Goal: Task Accomplishment & Management: Manage account settings

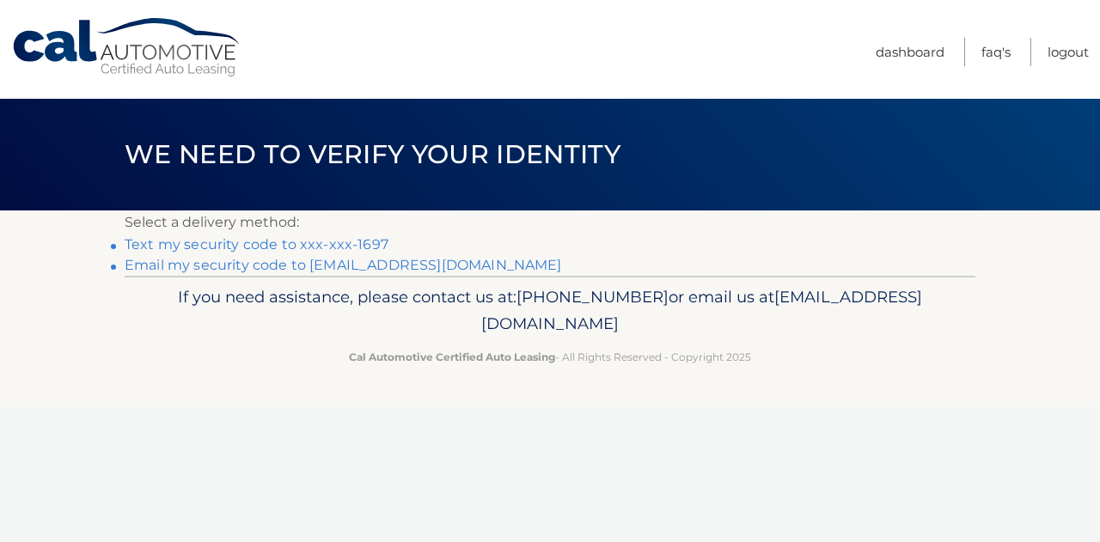
click at [295, 242] on link "Text my security code to xxx-xxx-1697" at bounding box center [257, 244] width 264 height 16
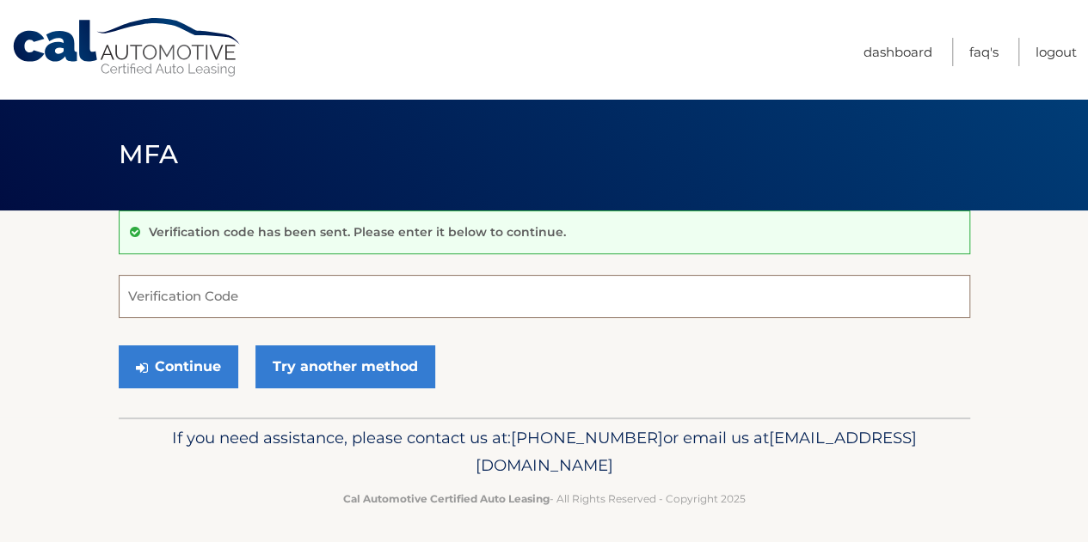
click at [230, 291] on input "Verification Code" at bounding box center [544, 296] width 851 height 43
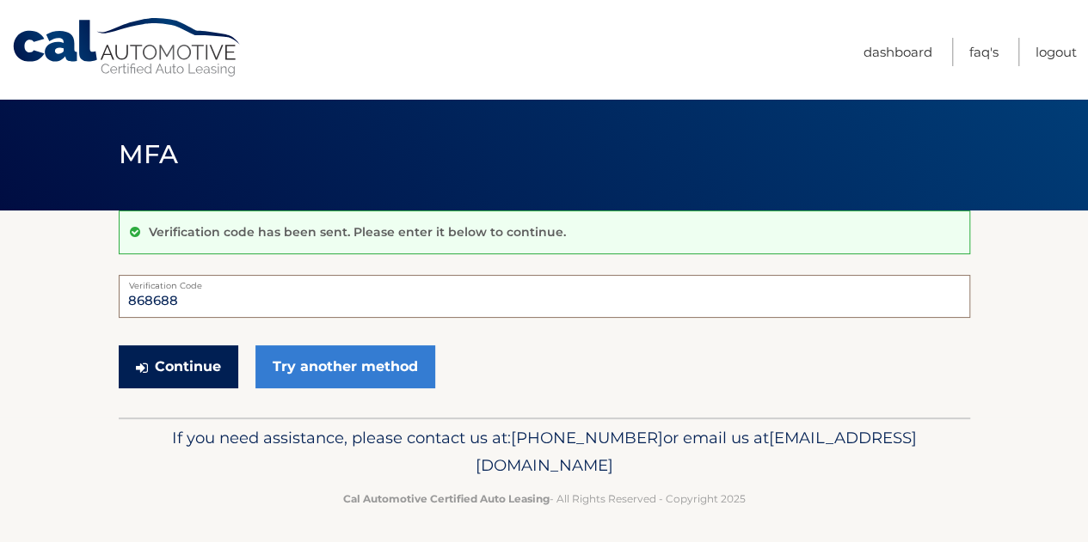
type input "868688"
click at [200, 367] on button "Continue" at bounding box center [178, 367] width 119 height 43
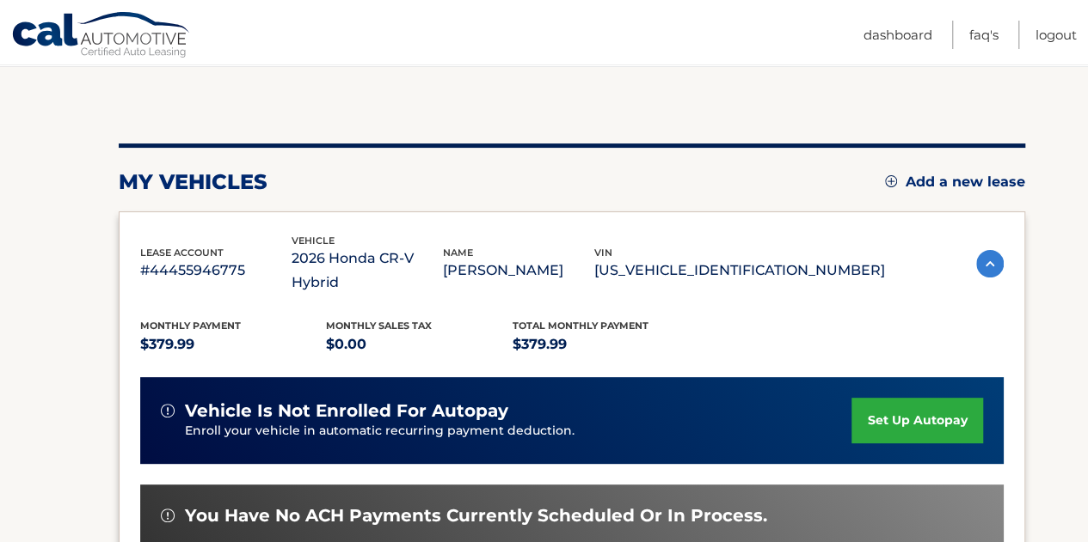
scroll to position [172, 0]
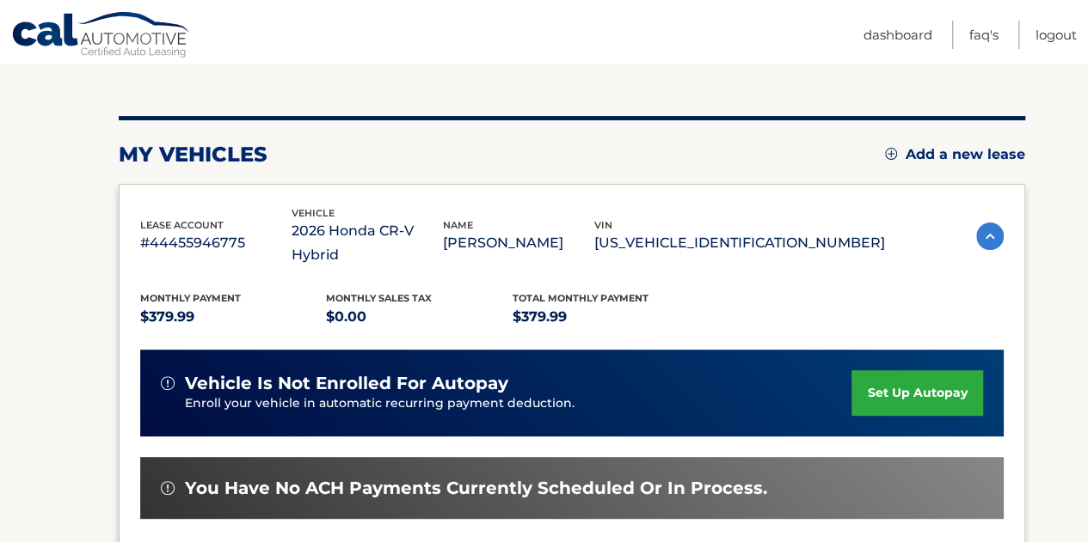
click at [933, 376] on link "set up autopay" at bounding box center [916, 394] width 131 height 46
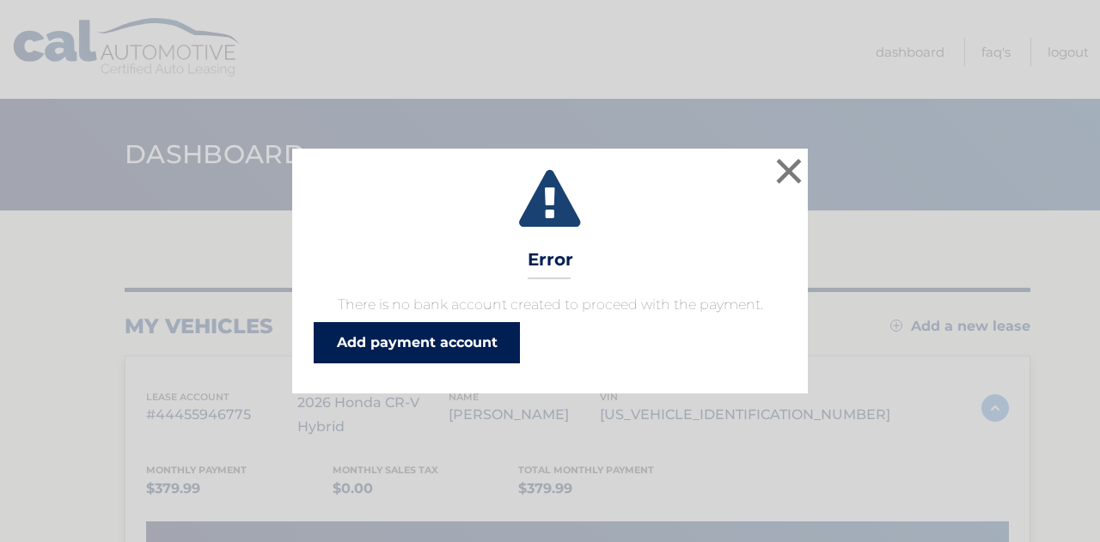
click at [438, 341] on link "Add payment account" at bounding box center [417, 342] width 206 height 41
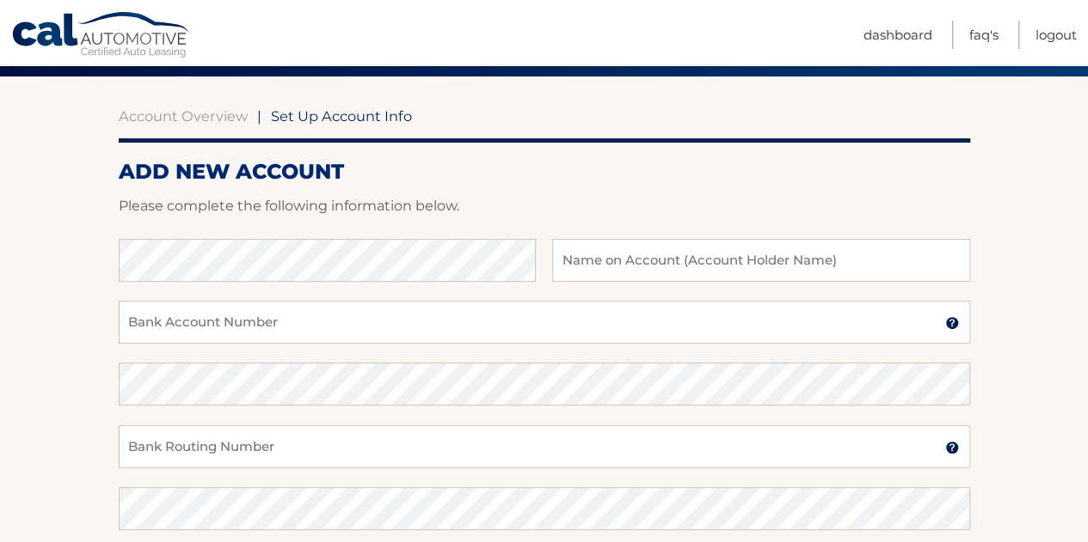
scroll to position [172, 0]
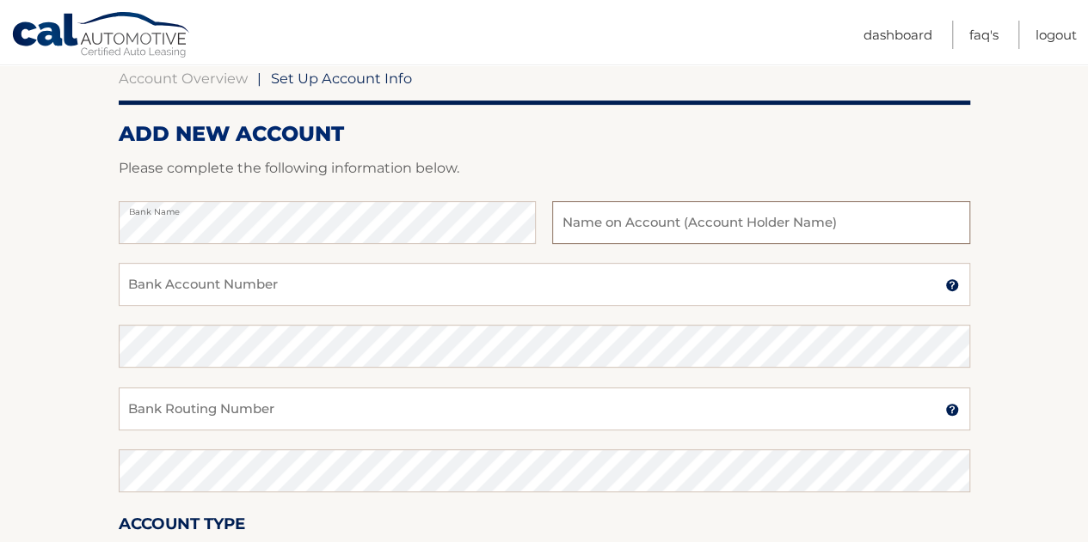
click at [628, 229] on input "text" at bounding box center [760, 222] width 417 height 43
type input "[PERSON_NAME]"
click at [284, 288] on input "Bank Account Number" at bounding box center [544, 284] width 851 height 43
click at [155, 290] on input "1" at bounding box center [544, 284] width 851 height 43
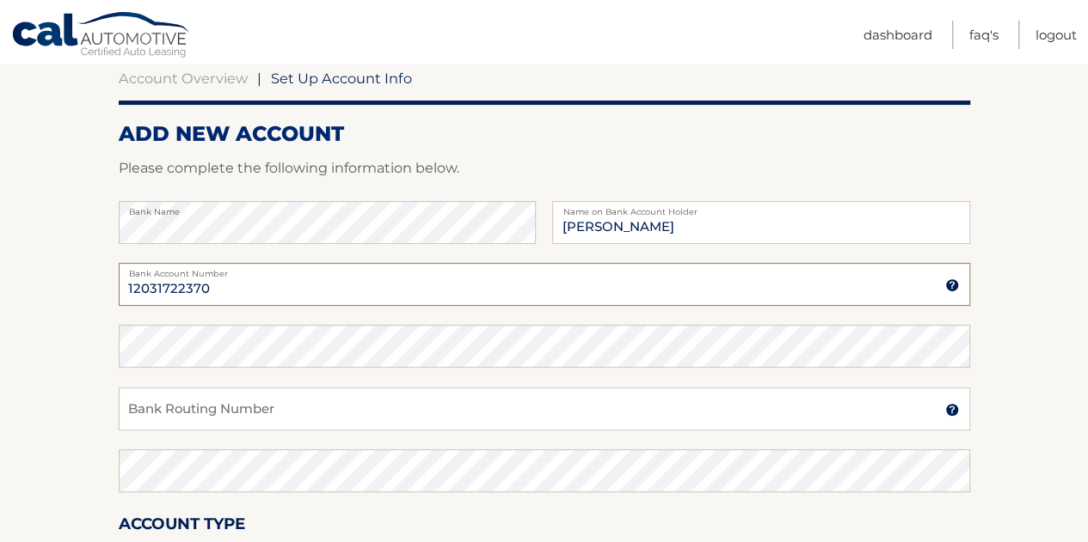
type input "12031722370"
click at [205, 406] on input "Bank Routing Number" at bounding box center [544, 409] width 851 height 43
type input "021000089"
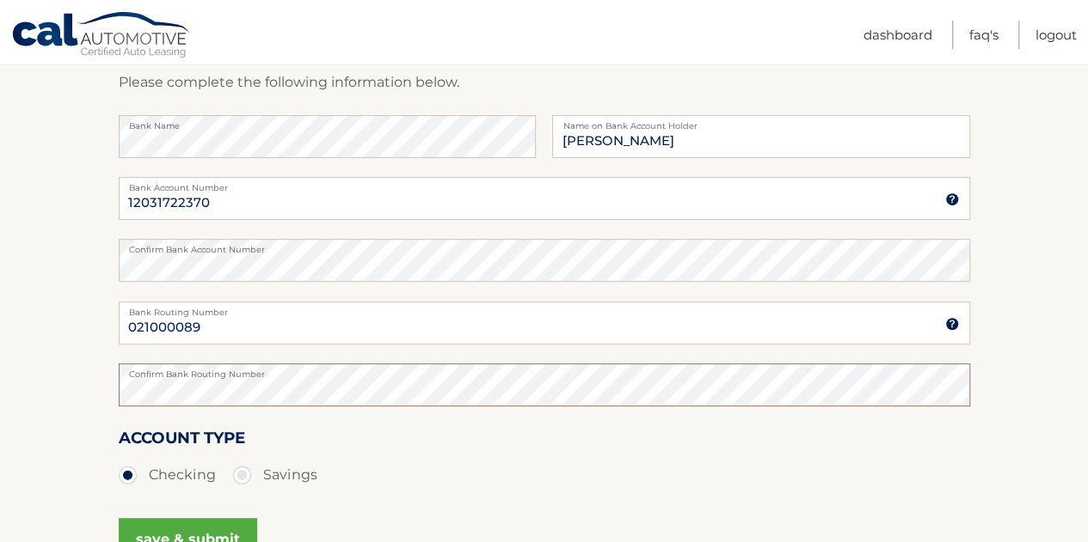
scroll to position [344, 0]
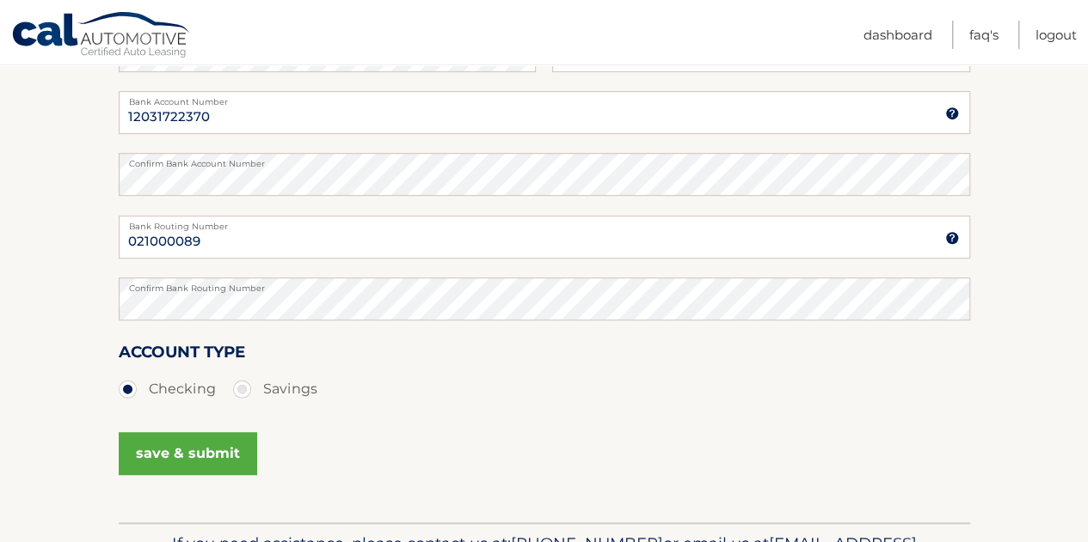
click at [184, 462] on button "save & submit" at bounding box center [188, 453] width 138 height 43
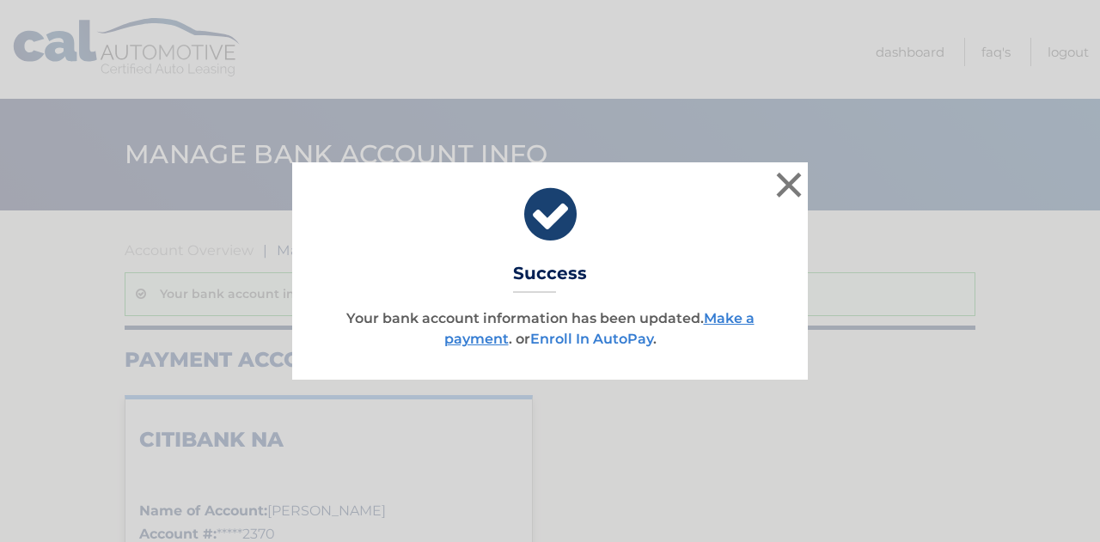
click at [598, 335] on link "Enroll In AutoPay" at bounding box center [591, 339] width 123 height 16
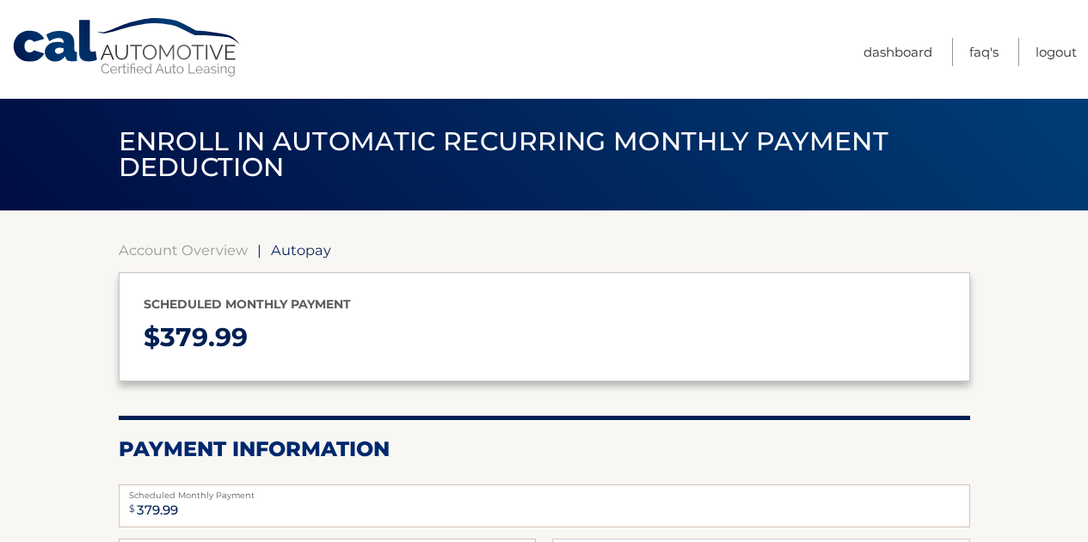
select select "YjYzMjc2ZjctMmE0My00ODE0LWFhY2QtNmM0ZDIxNjM4MjAz"
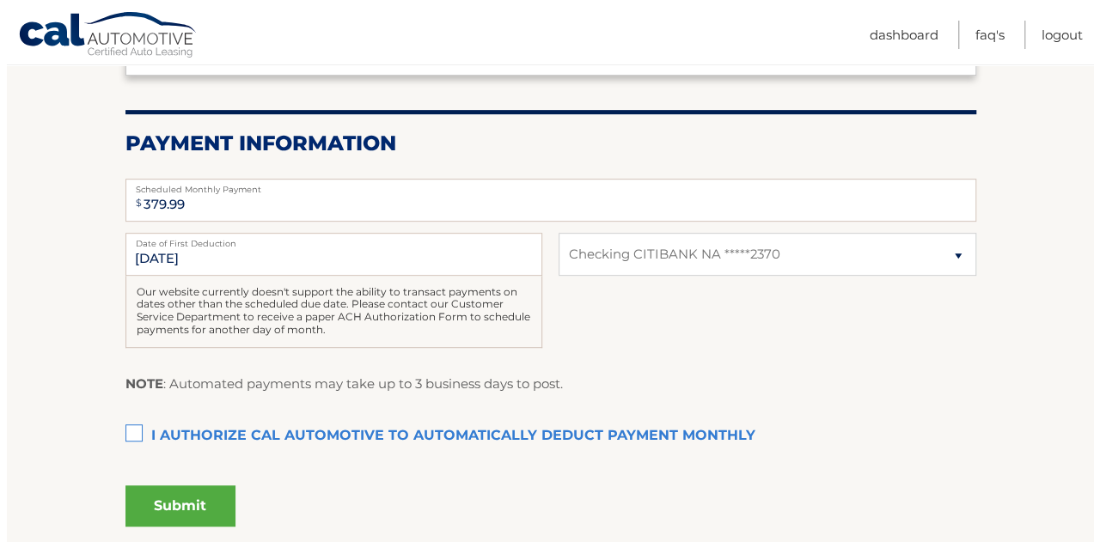
scroll to position [344, 0]
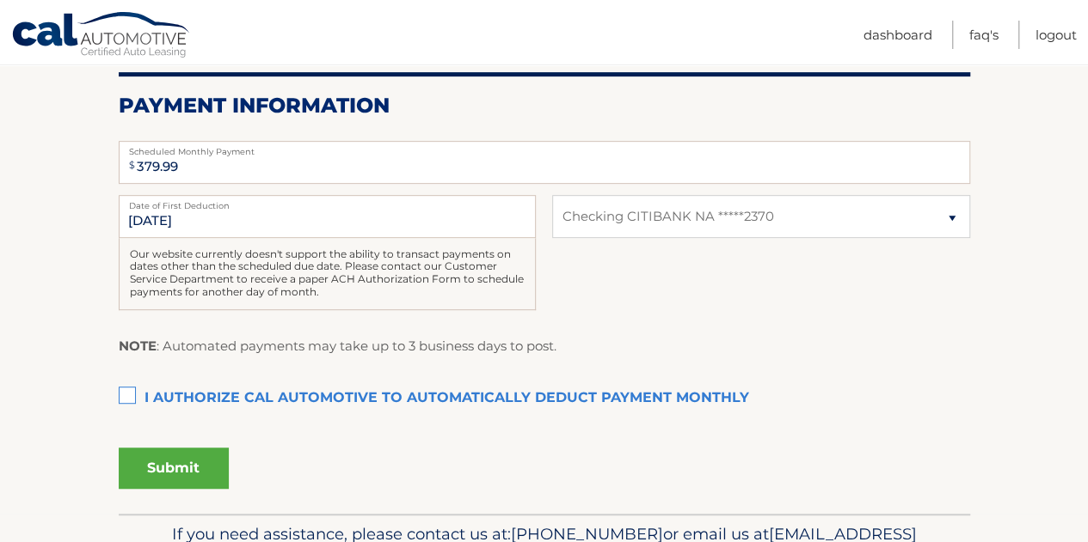
click at [126, 391] on label "I authorize cal automotive to automatically deduct payment monthly This checkbo…" at bounding box center [544, 399] width 851 height 34
click at [0, 0] on input "I authorize cal automotive to automatically deduct payment monthly This checkbo…" at bounding box center [0, 0] width 0 height 0
click at [191, 463] on button "Submit" at bounding box center [174, 468] width 110 height 41
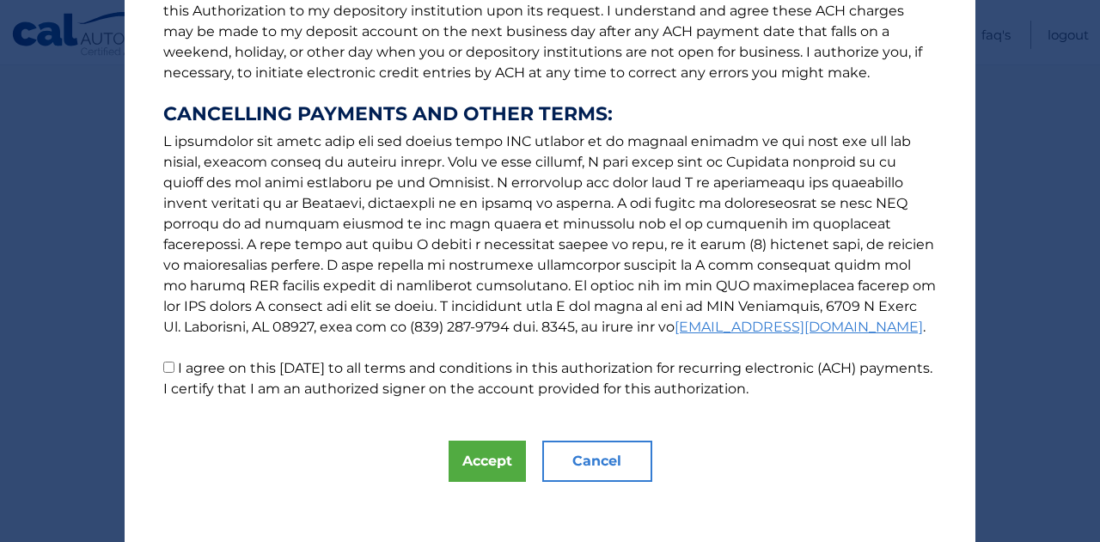
scroll to position [269, 0]
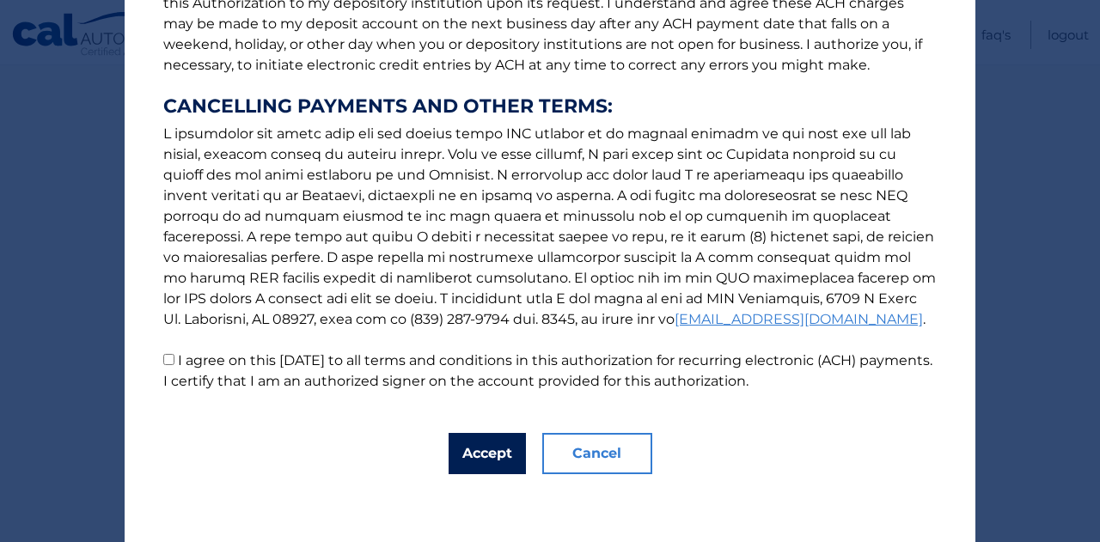
click at [487, 458] on button "Accept" at bounding box center [487, 453] width 77 height 41
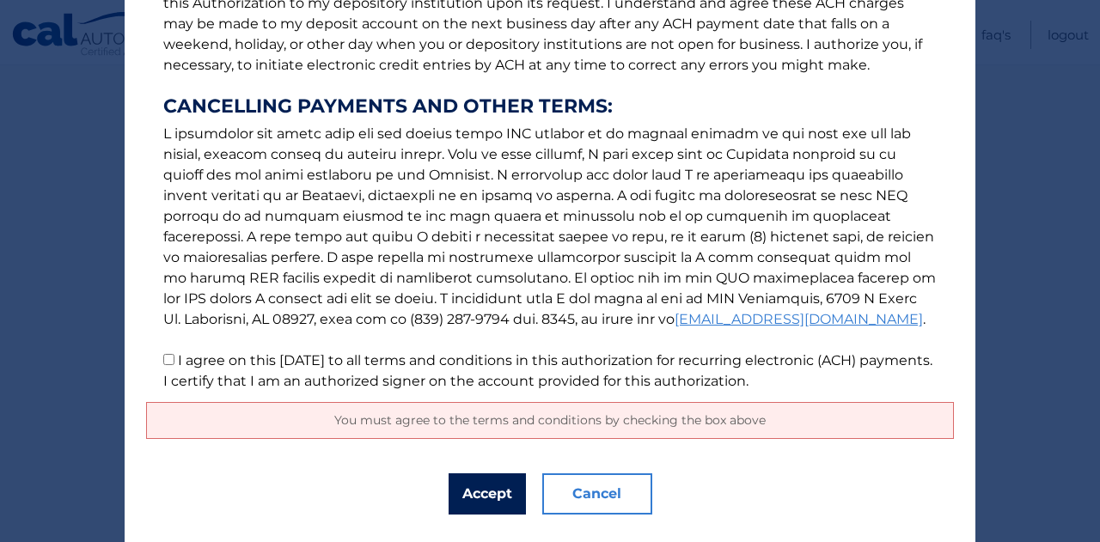
click at [480, 494] on button "Accept" at bounding box center [487, 494] width 77 height 41
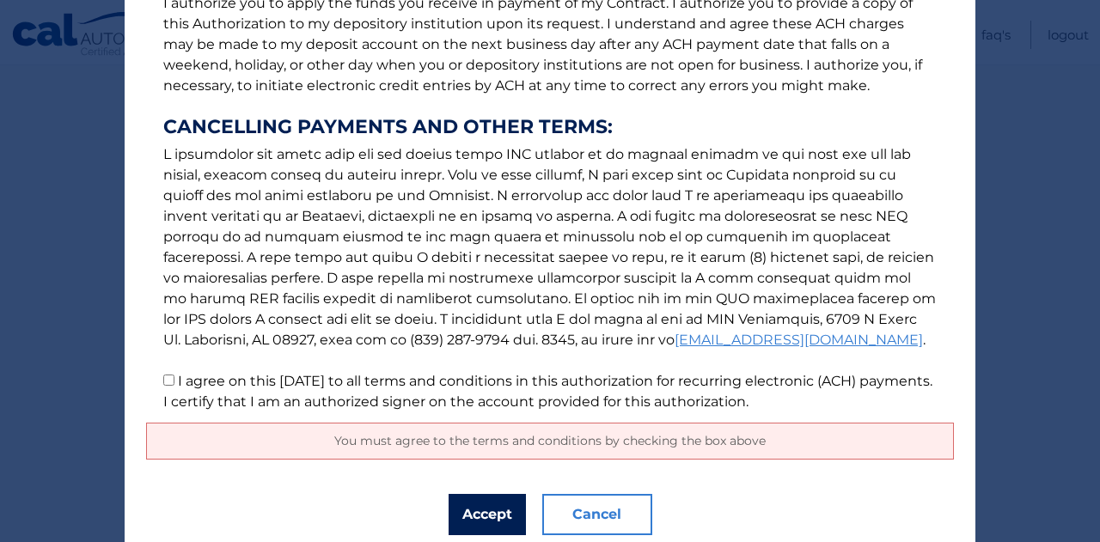
scroll to position [309, 0]
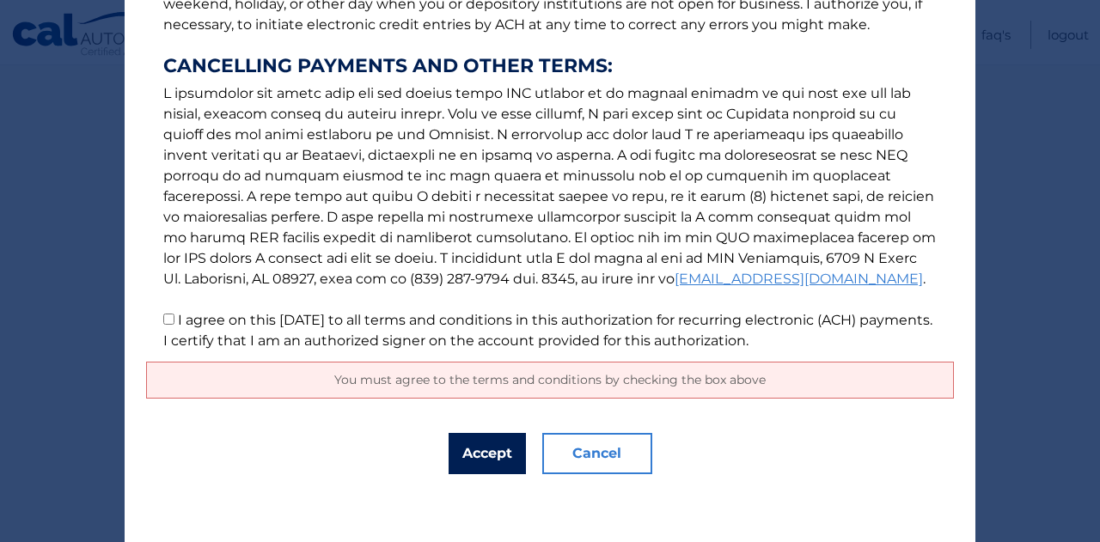
click at [487, 449] on button "Accept" at bounding box center [487, 453] width 77 height 41
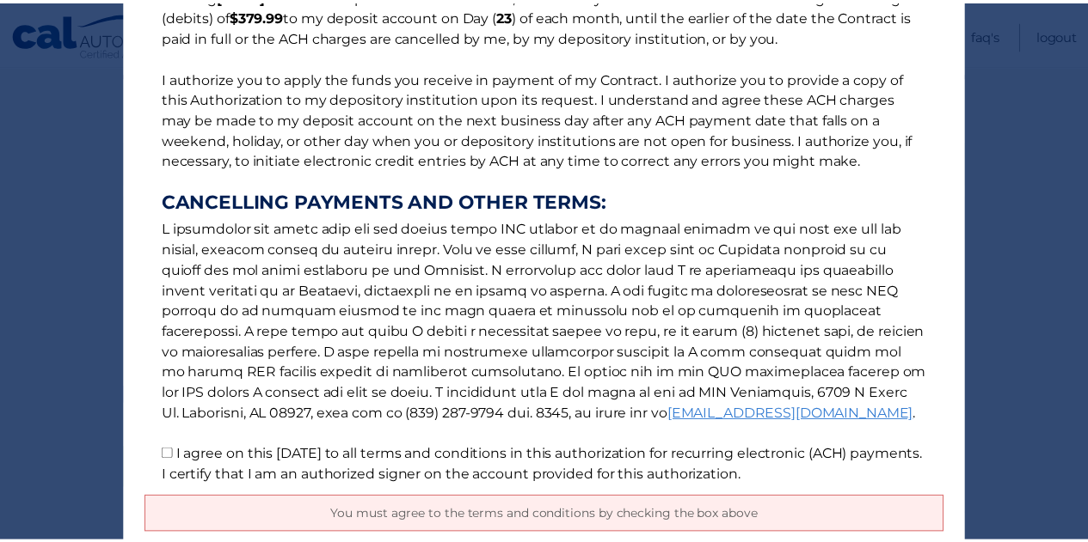
scroll to position [0, 0]
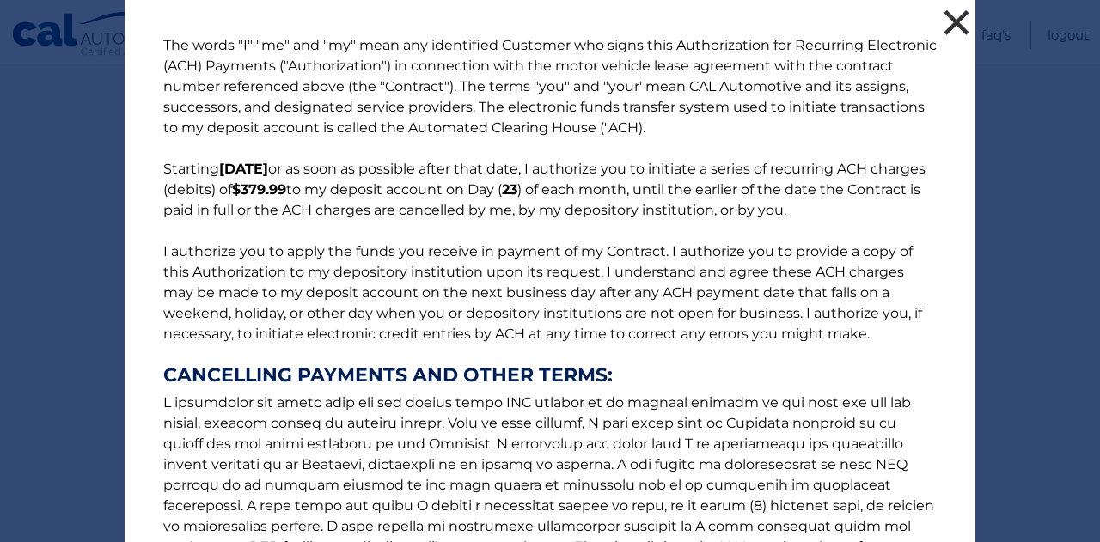
click at [956, 18] on button "×" at bounding box center [957, 22] width 34 height 34
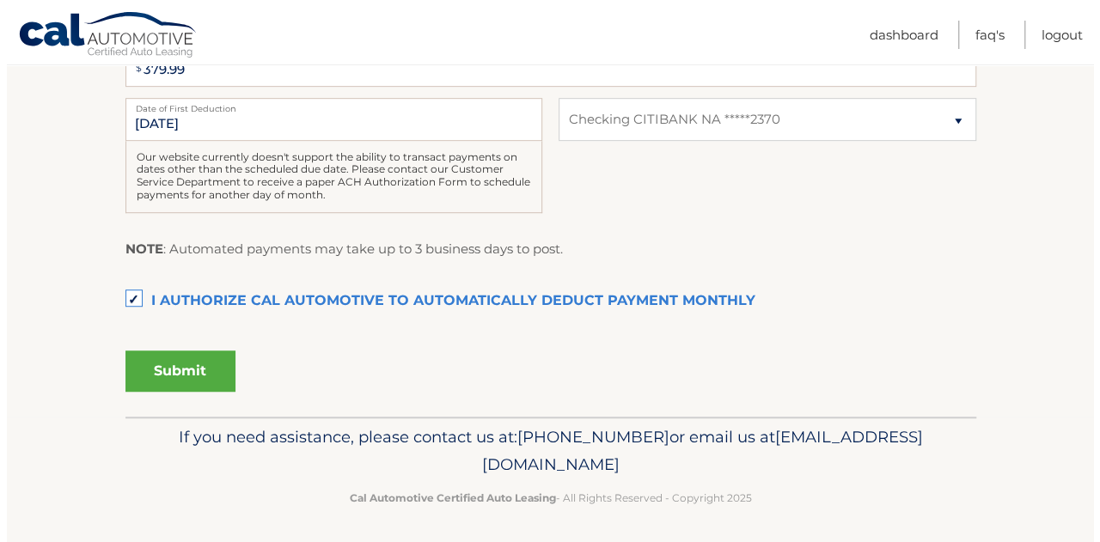
scroll to position [444, 0]
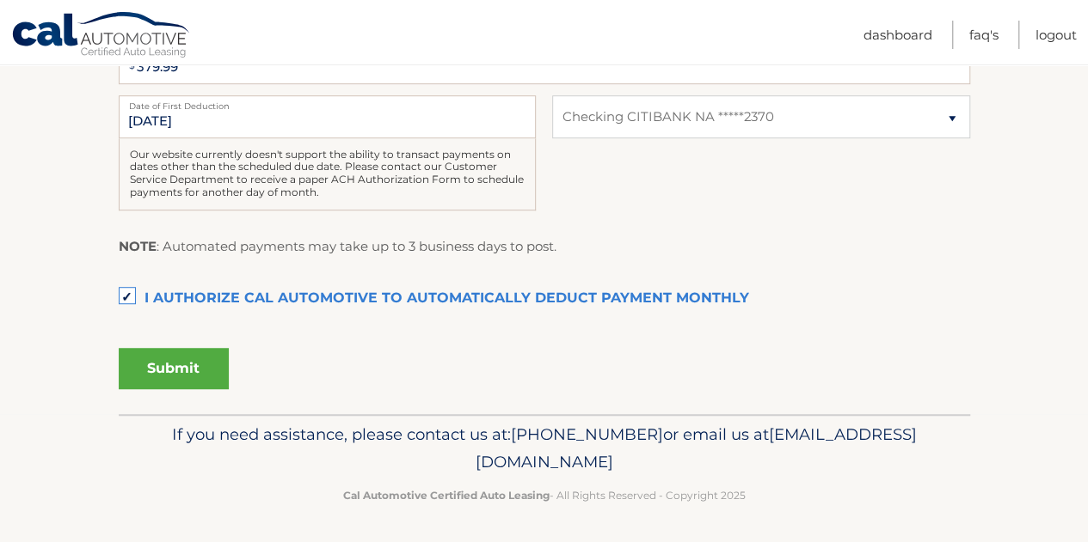
click at [198, 368] on button "Submit" at bounding box center [174, 368] width 110 height 41
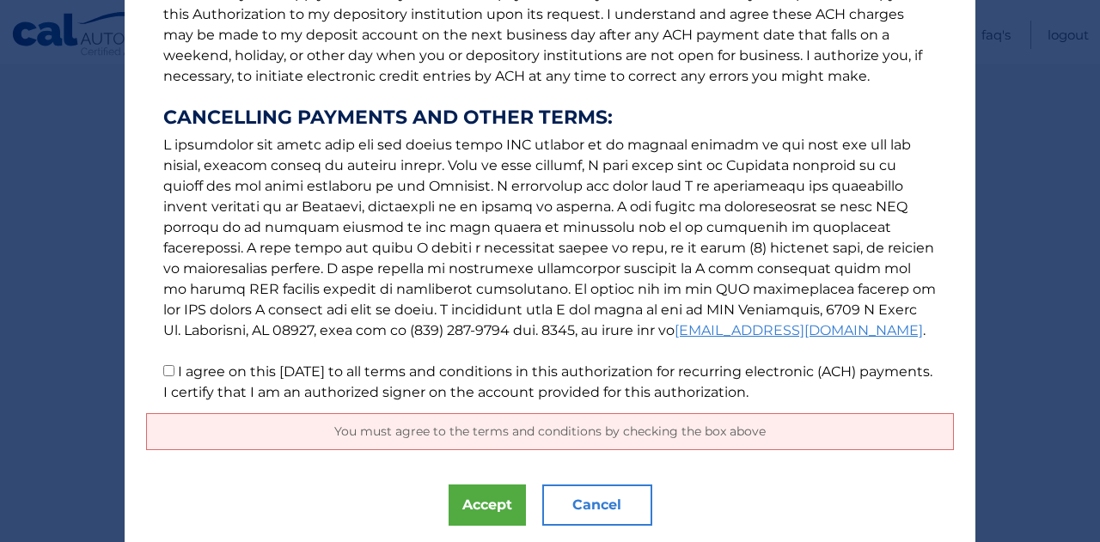
scroll to position [309, 0]
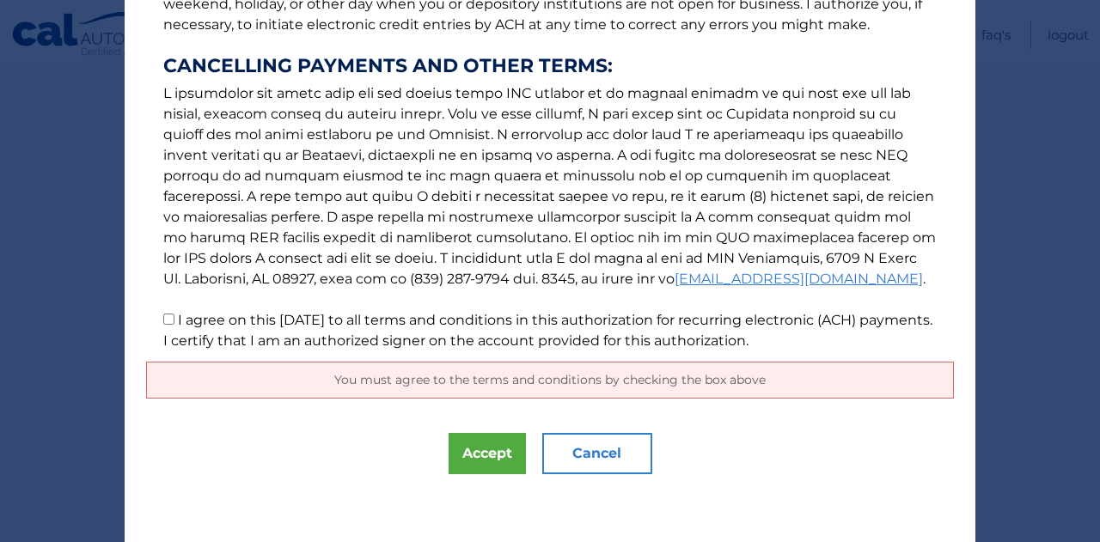
click at [163, 316] on input "I agree on this [DATE] to all terms and conditions in this authorization for re…" at bounding box center [168, 319] width 11 height 11
checkbox input "true"
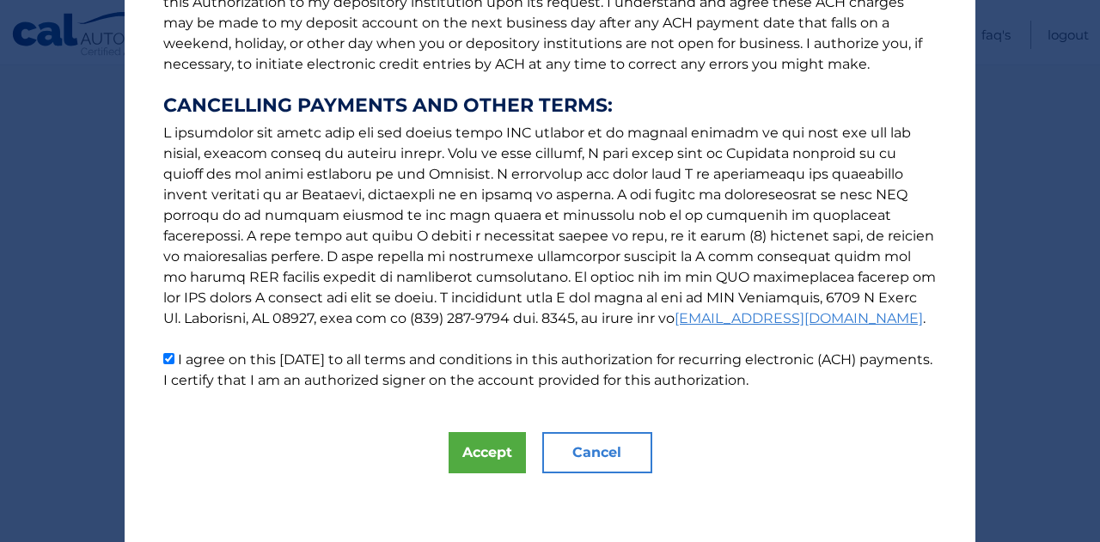
scroll to position [269, 0]
click at [487, 456] on button "Accept" at bounding box center [487, 453] width 77 height 41
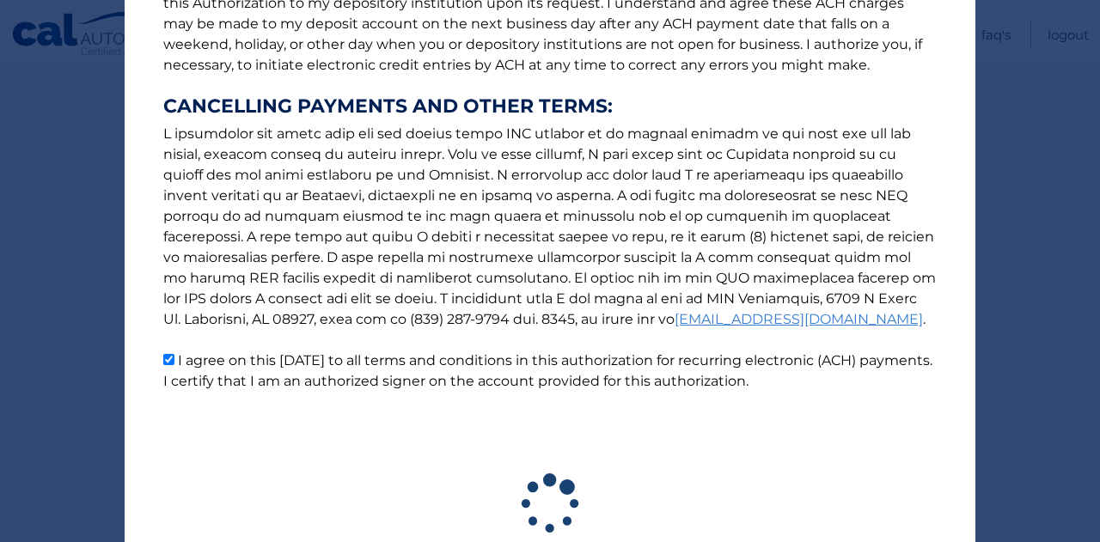
scroll to position [395, 0]
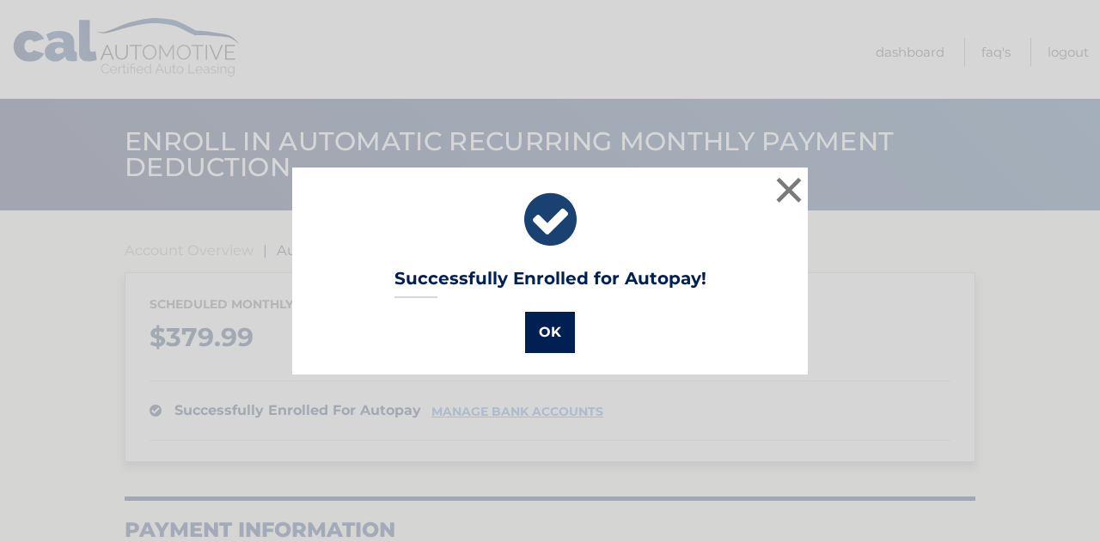
click at [542, 336] on button "OK" at bounding box center [550, 332] width 50 height 41
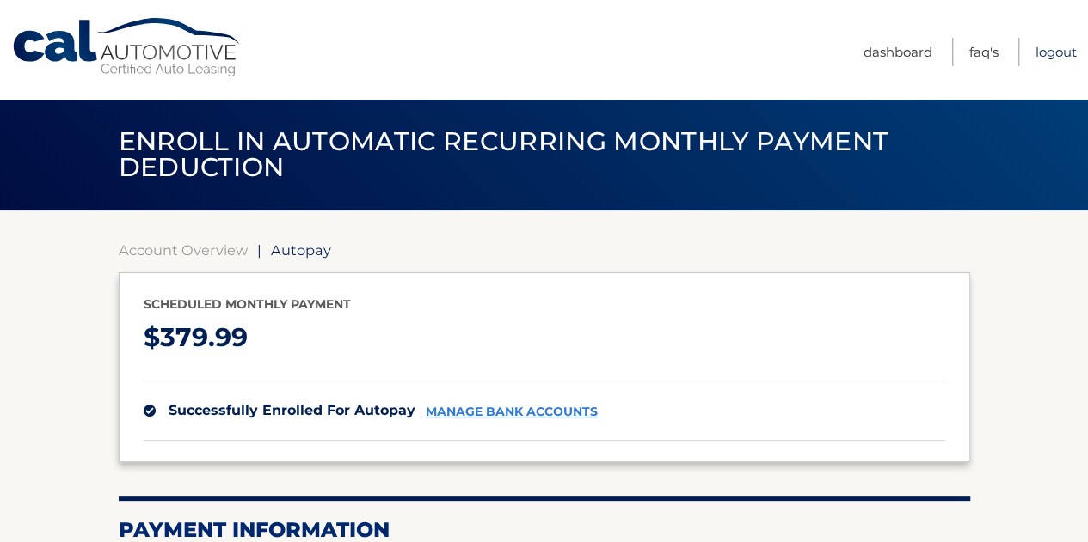
click at [1060, 52] on link "Logout" at bounding box center [1055, 52] width 41 height 28
